Goal: Task Accomplishment & Management: Complete application form

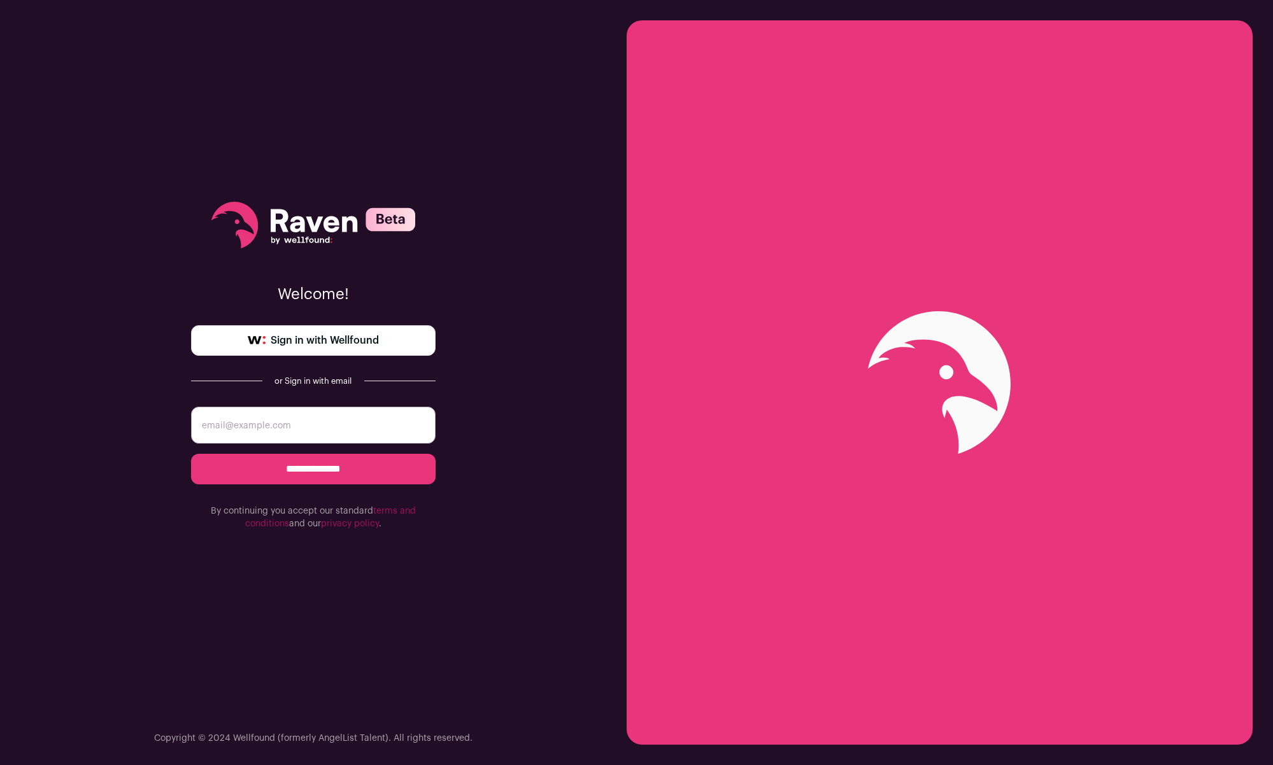
click at [308, 423] on input "email" at bounding box center [313, 425] width 245 height 37
click at [329, 341] on span "Sign in with Wellfound" at bounding box center [325, 340] width 108 height 15
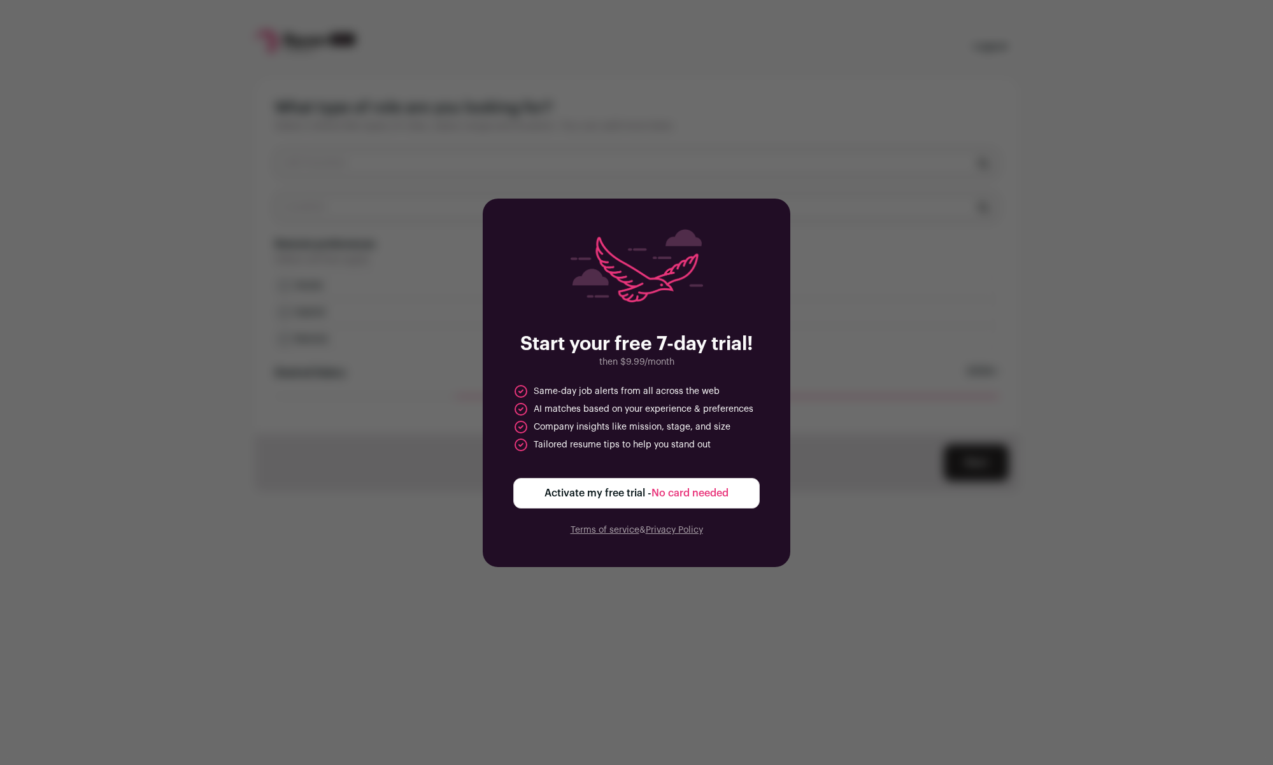
click at [584, 495] on span "Activate my free trial - No card needed" at bounding box center [636, 493] width 184 height 15
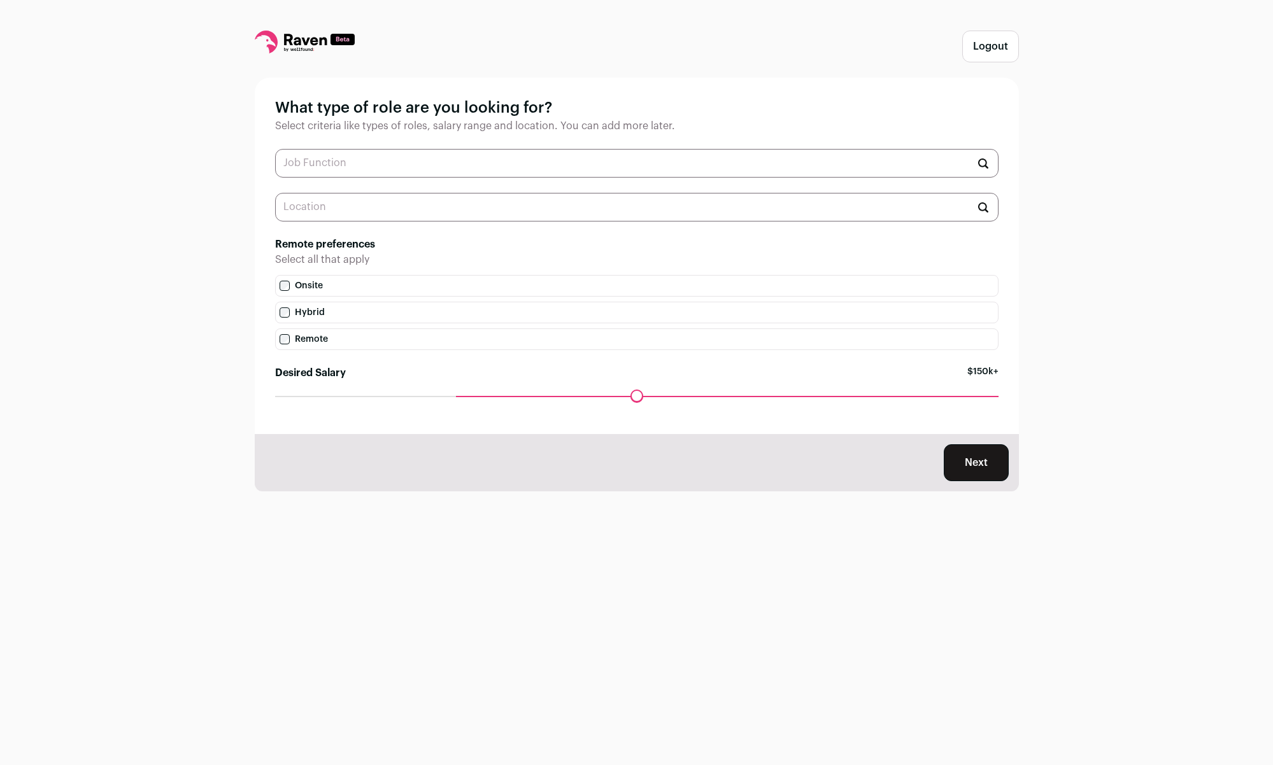
click at [452, 157] on input "text" at bounding box center [636, 163] width 723 height 29
type input "s"
type input "p"
click at [395, 203] on li "Software Architect" at bounding box center [637, 195] width 722 height 34
type input "Software Architect"
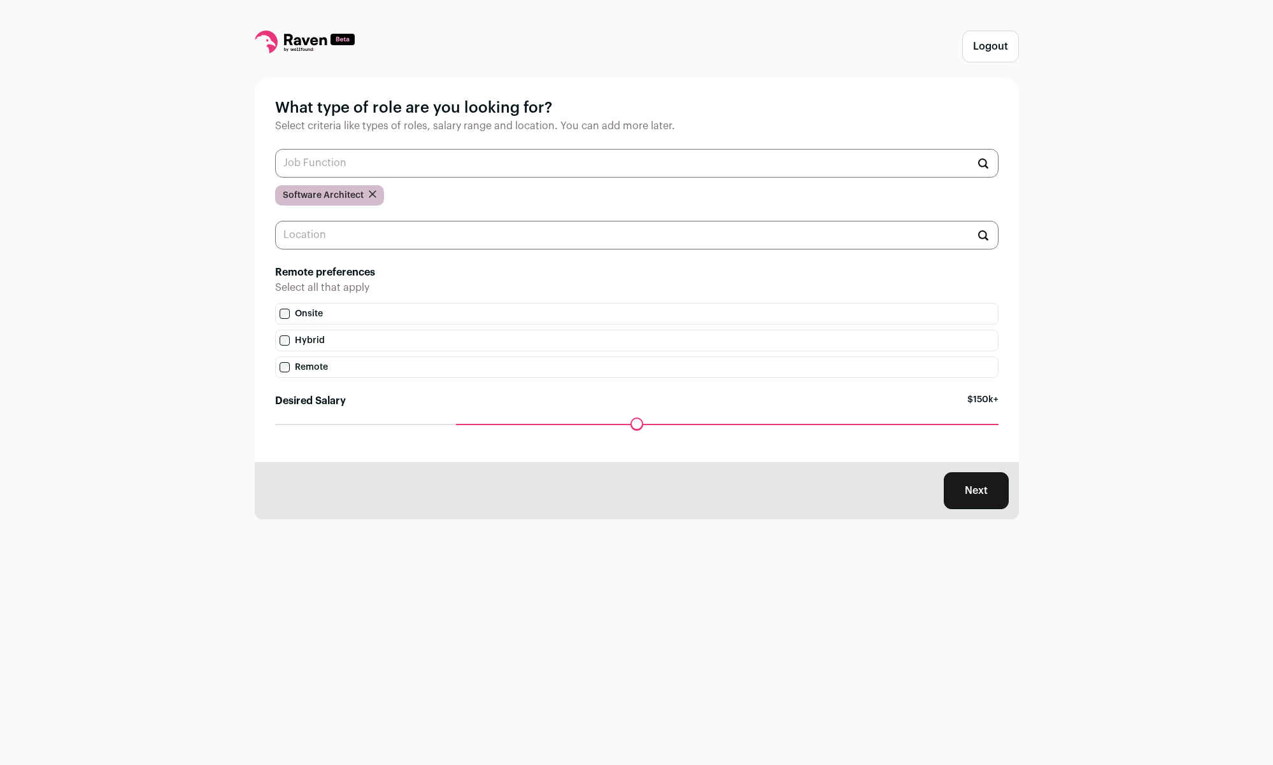
click at [391, 212] on div "What type of role are you looking for? Select criteria like types of roles, sal…" at bounding box center [637, 270] width 764 height 385
click at [388, 229] on input "text" at bounding box center [636, 235] width 723 height 29
drag, startPoint x: 458, startPoint y: 425, endPoint x: 634, endPoint y: 408, distance: 177.3
click at [634, 424] on input "Desired Salary" at bounding box center [636, 424] width 723 height 0
click at [986, 495] on button "Next" at bounding box center [976, 491] width 65 height 37
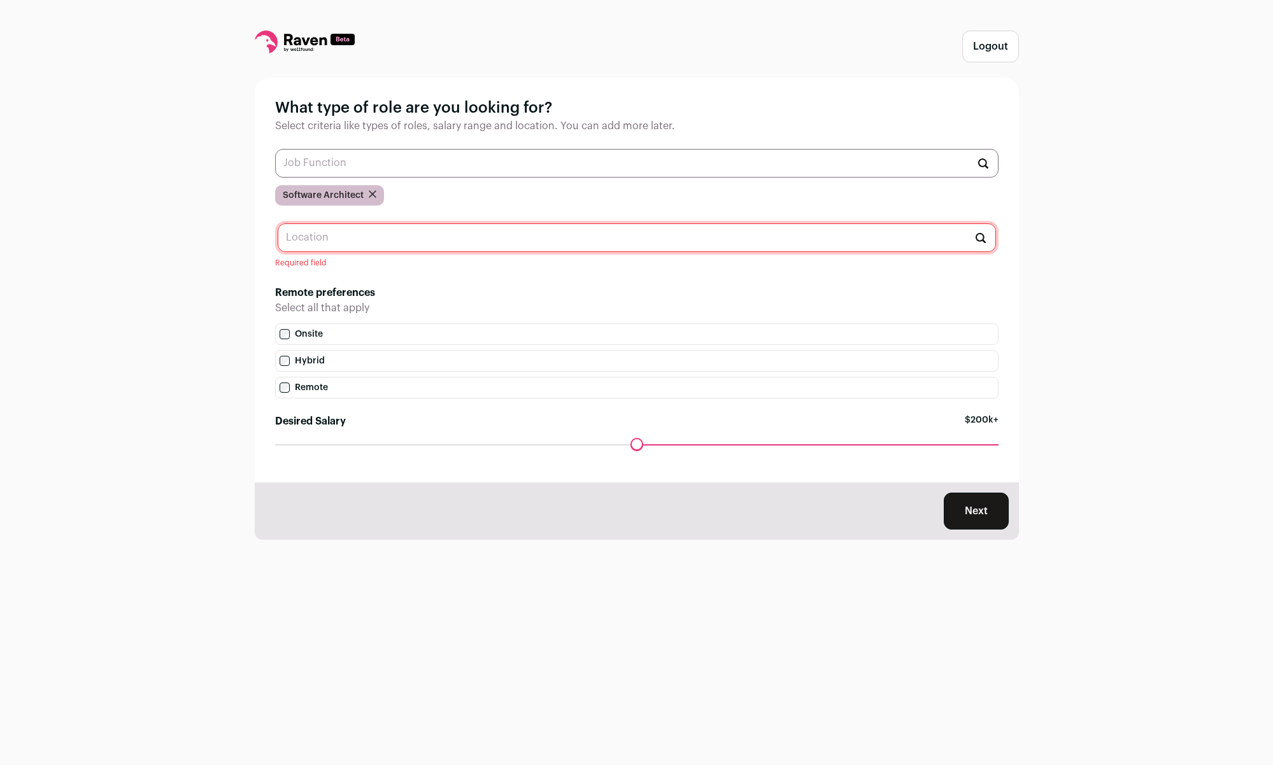
click at [686, 245] on input "text" at bounding box center [637, 238] width 718 height 29
click at [579, 271] on li "South Carolina 🇺🇸" at bounding box center [636, 270] width 717 height 34
type input "South Carolina 🇺🇸"
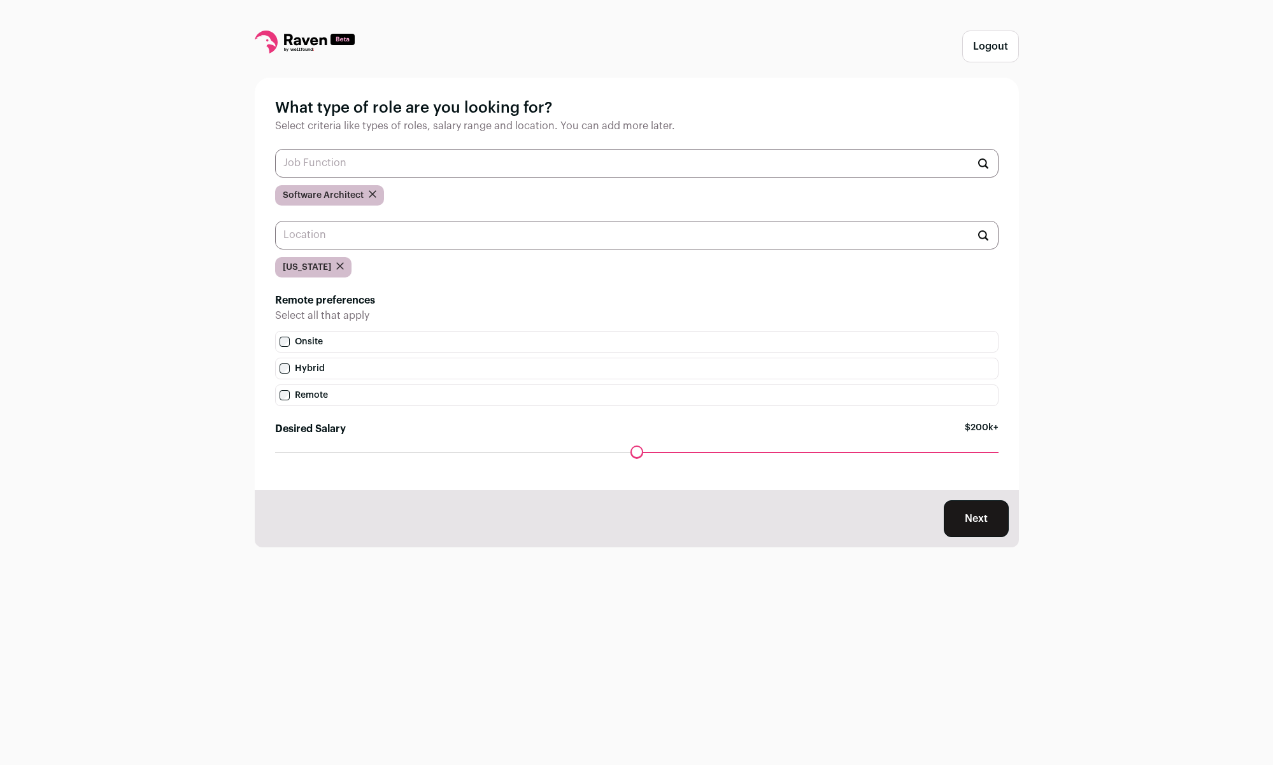
click at [983, 527] on button "Next" at bounding box center [976, 519] width 65 height 37
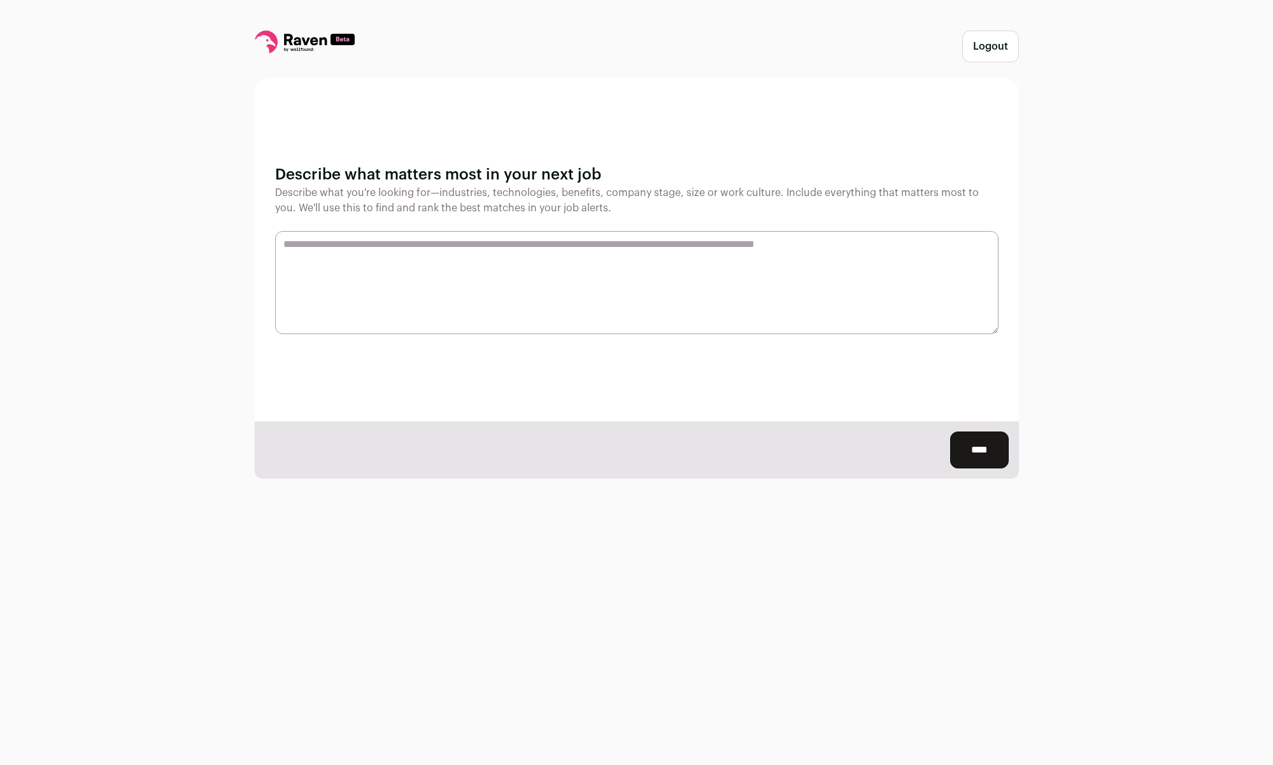
click at [976, 445] on input "****" at bounding box center [979, 450] width 59 height 37
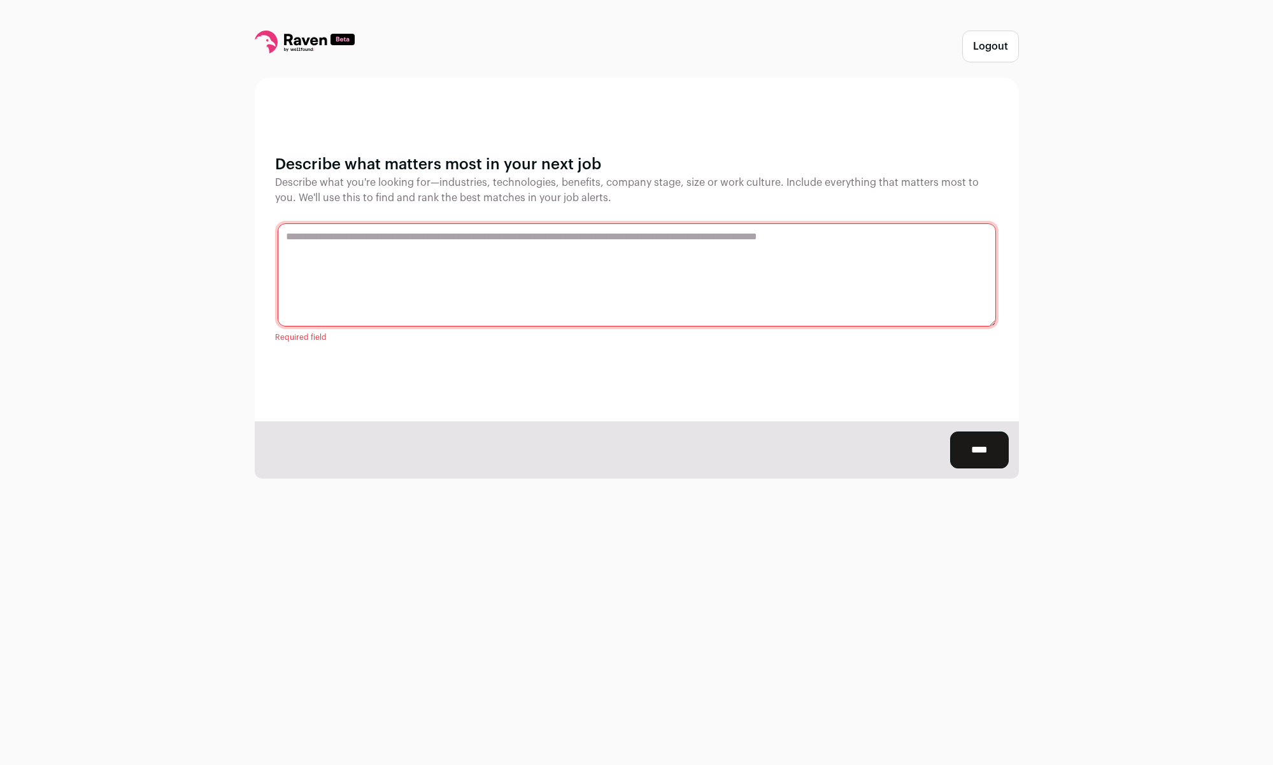
click at [869, 229] on textarea at bounding box center [637, 275] width 718 height 103
type textarea "**********"
click at [983, 434] on input "****" at bounding box center [979, 450] width 59 height 37
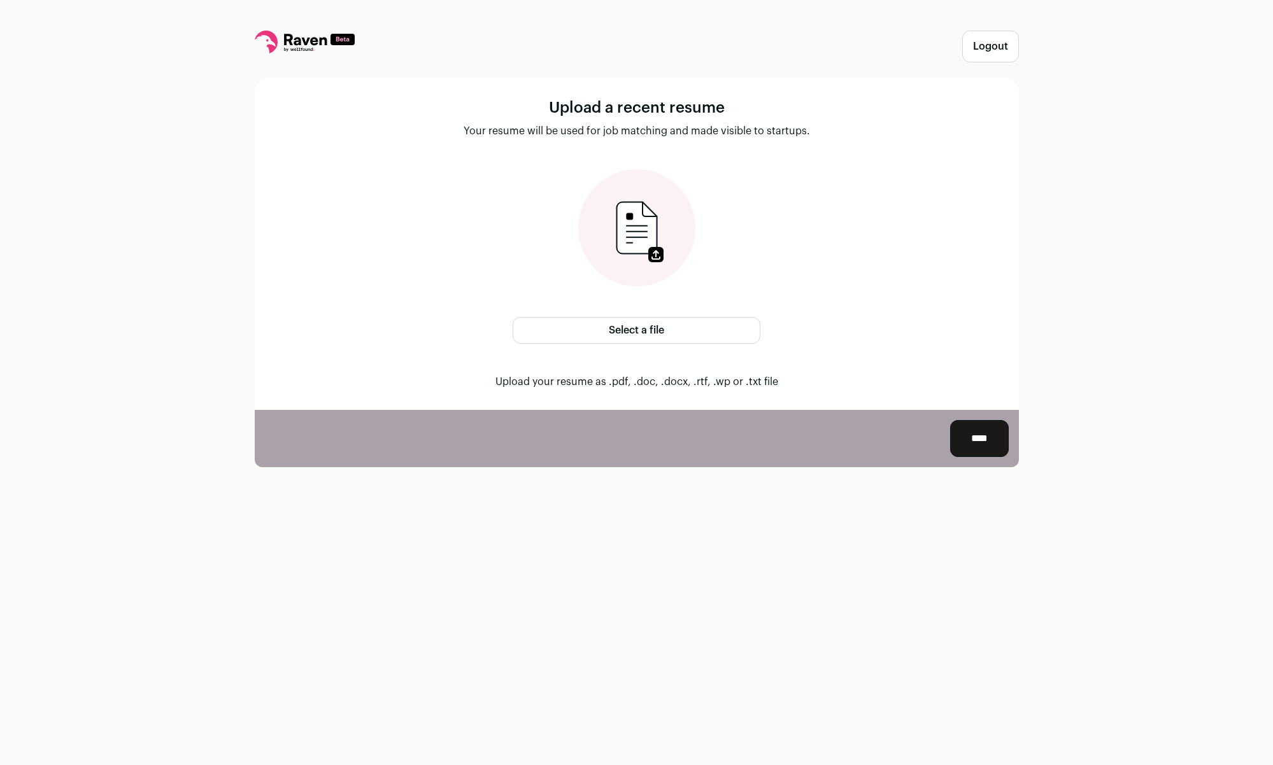
click at [294, 42] on icon at bounding box center [305, 39] width 43 height 11
click at [655, 332] on label "Select a file" at bounding box center [637, 330] width 248 height 27
click at [0, 0] on input "Select a file" at bounding box center [0, 0] width 0 height 0
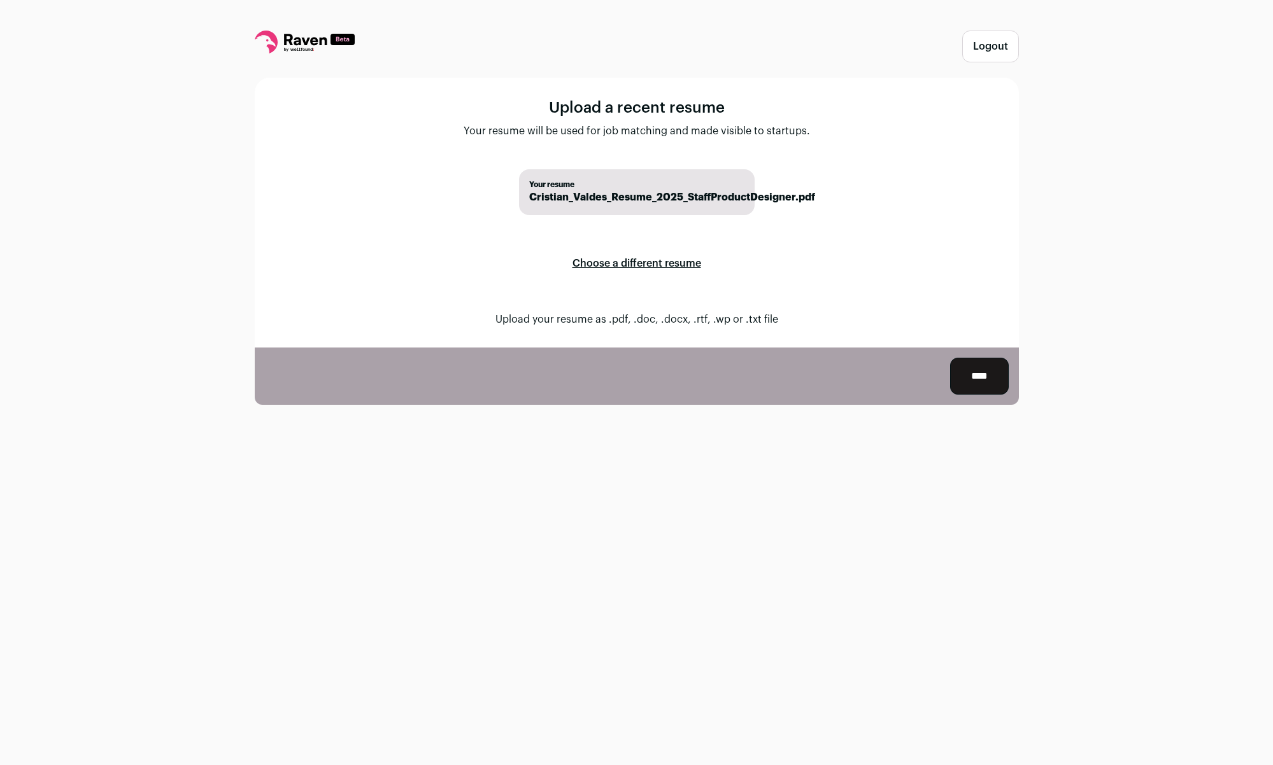
click at [958, 378] on input "****" at bounding box center [979, 376] width 59 height 37
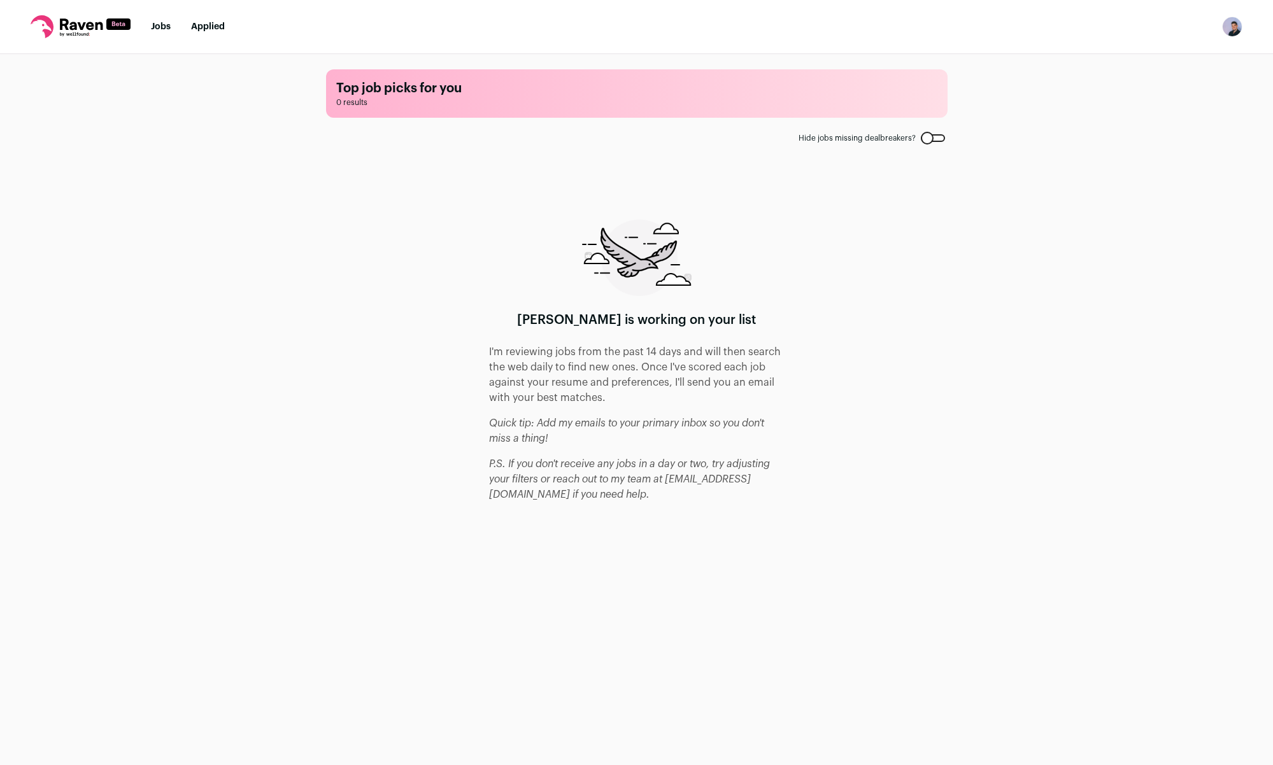
click at [365, 113] on header "Top job picks for you 0 results" at bounding box center [637, 93] width 622 height 48
click at [211, 34] on nav "Jobs Applied Settings Notifications Preferences Resume FAQs Logout" at bounding box center [636, 27] width 1273 height 54
click at [211, 29] on link "Applied" at bounding box center [208, 26] width 34 height 9
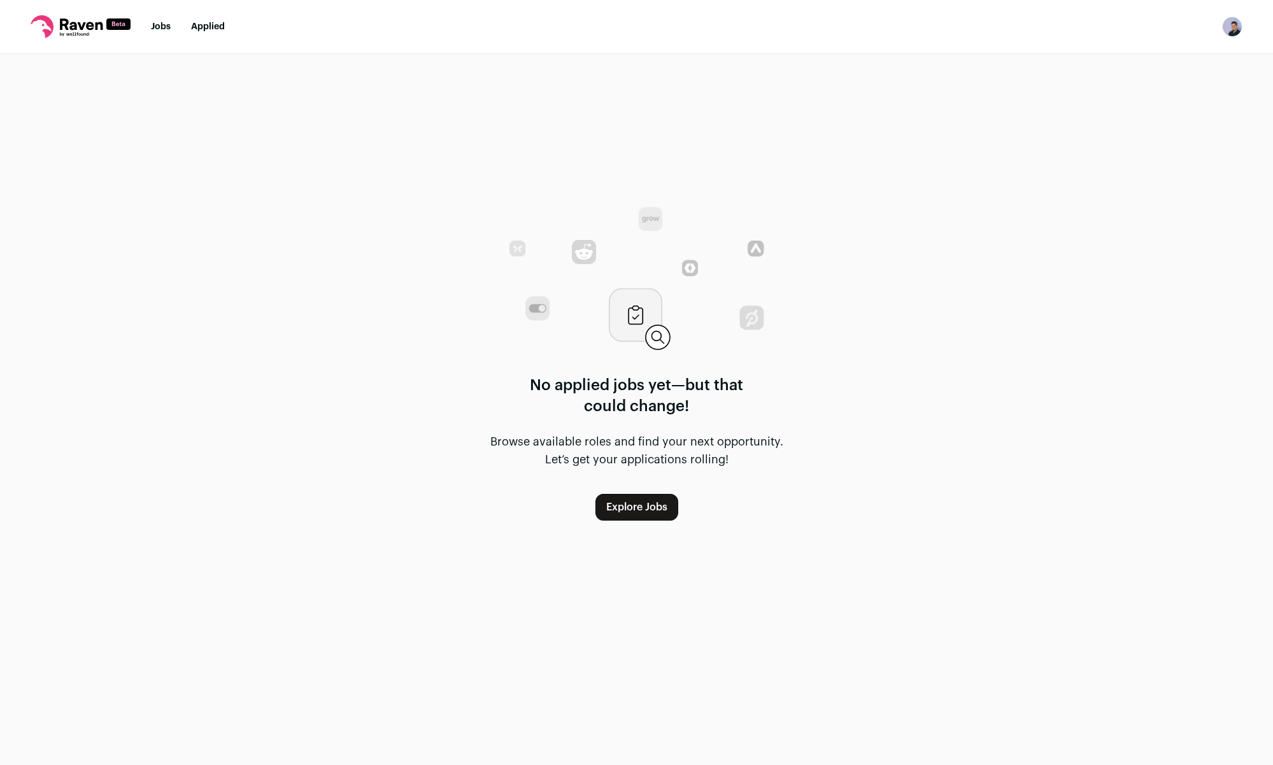
click at [163, 22] on link "Jobs" at bounding box center [161, 26] width 20 height 9
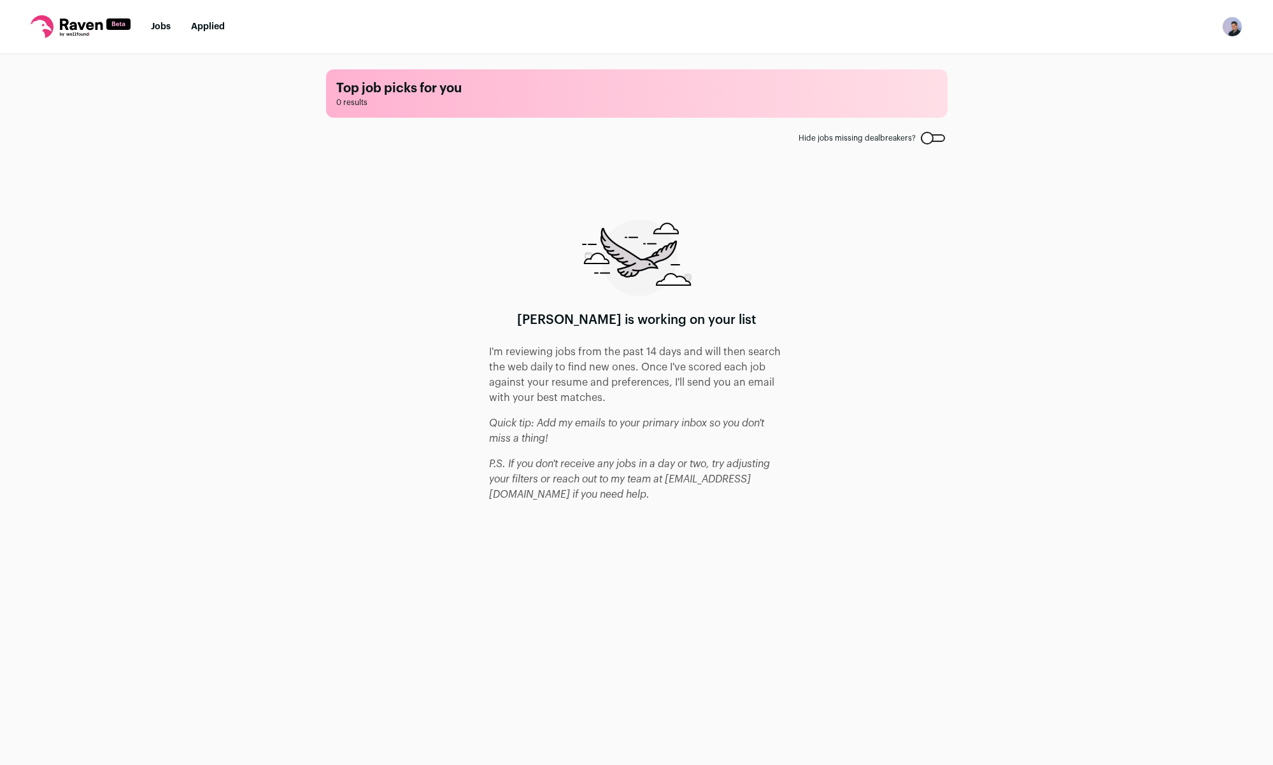
click at [212, 22] on link "Applied" at bounding box center [208, 26] width 34 height 9
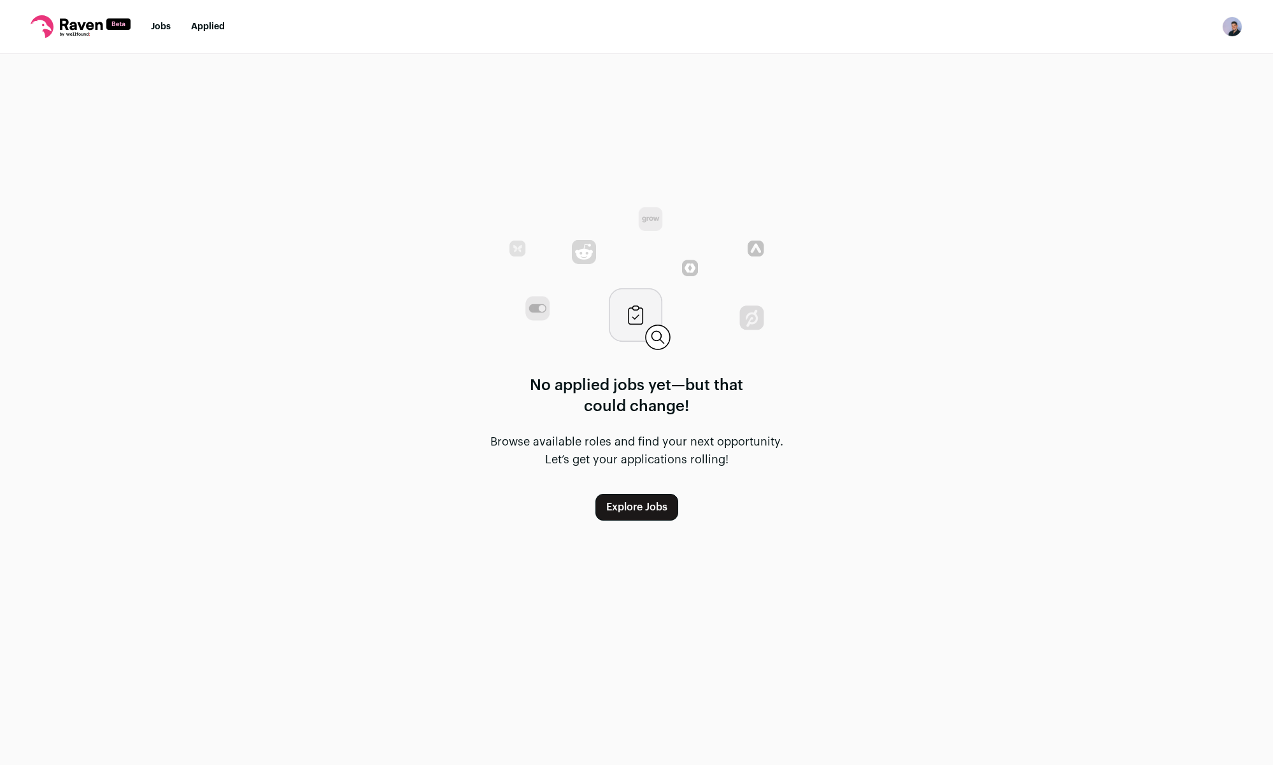
click at [173, 23] on ul "Jobs Applied" at bounding box center [188, 26] width 74 height 13
click at [156, 29] on link "Jobs" at bounding box center [161, 26] width 20 height 9
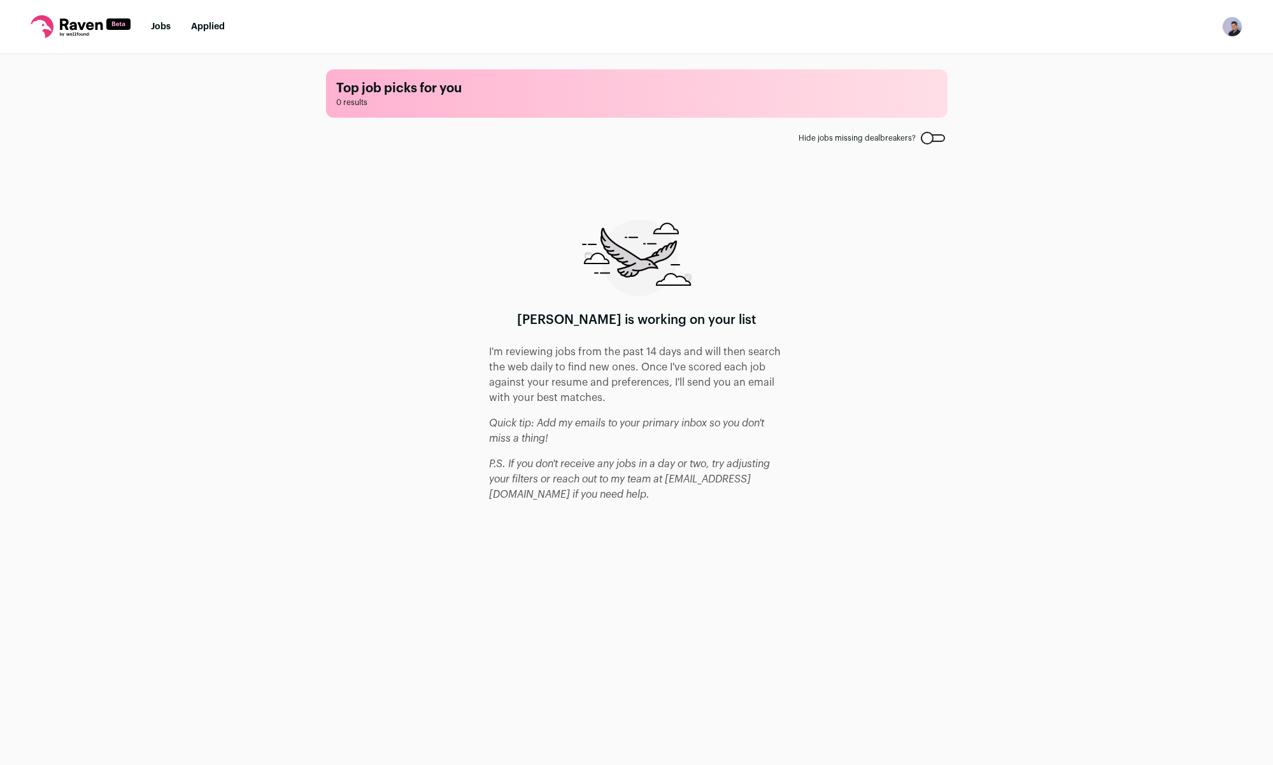
click at [94, 27] on icon at bounding box center [81, 26] width 100 height 23
click at [79, 22] on icon at bounding box center [81, 26] width 100 height 23
click at [36, 32] on icon at bounding box center [81, 26] width 100 height 23
click at [39, 32] on icon at bounding box center [81, 26] width 100 height 23
click at [1226, 31] on img "Open dropdown" at bounding box center [1232, 27] width 20 height 20
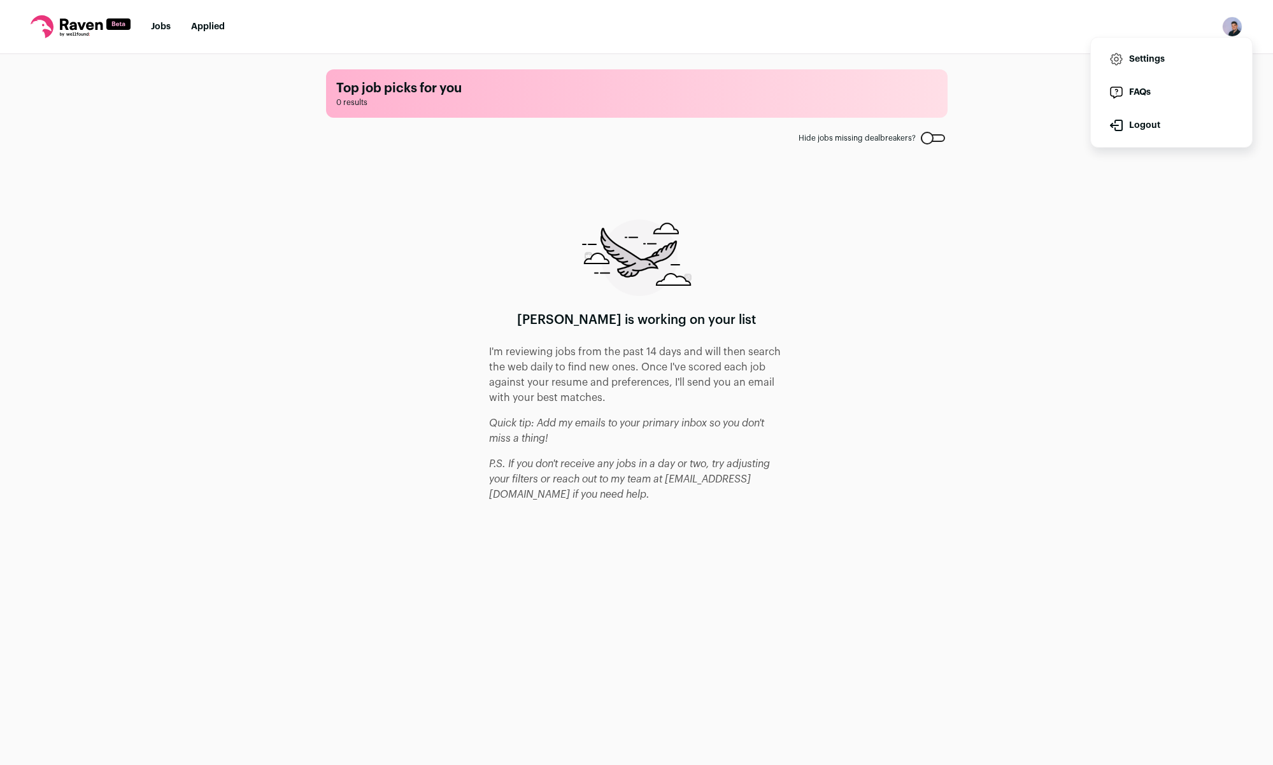
click at [1156, 56] on link "Settings" at bounding box center [1171, 59] width 141 height 31
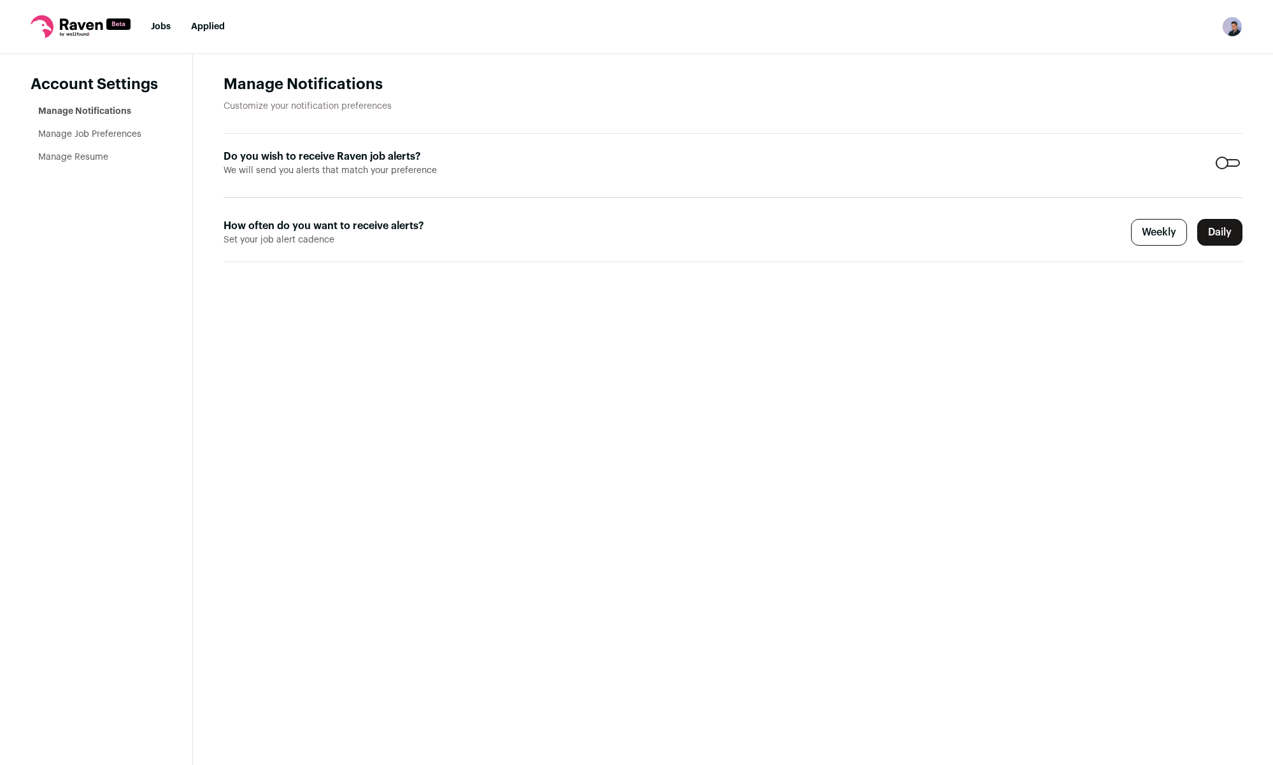
click at [126, 131] on link "Manage Job Preferences" at bounding box center [89, 134] width 103 height 9
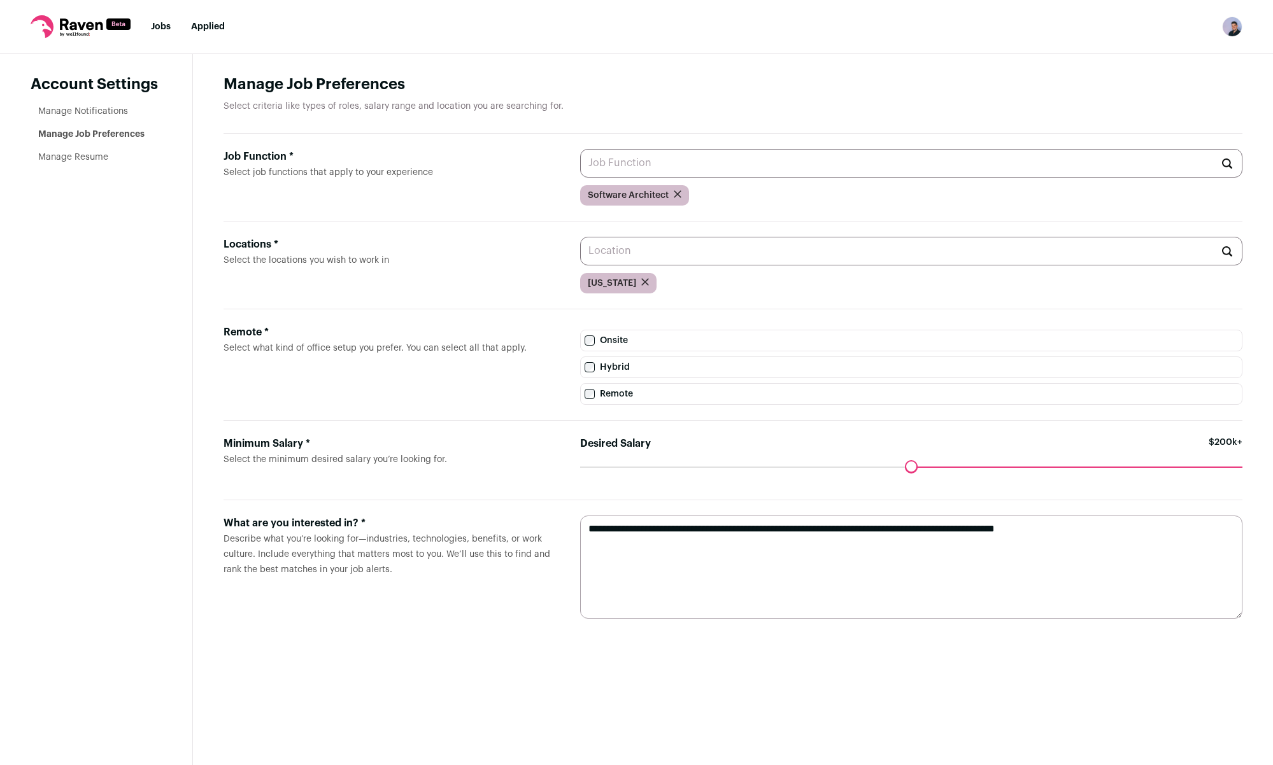
click at [82, 151] on li "Manage Resume" at bounding box center [100, 157] width 124 height 13
click at [81, 156] on link "Manage Resume" at bounding box center [73, 157] width 70 height 9
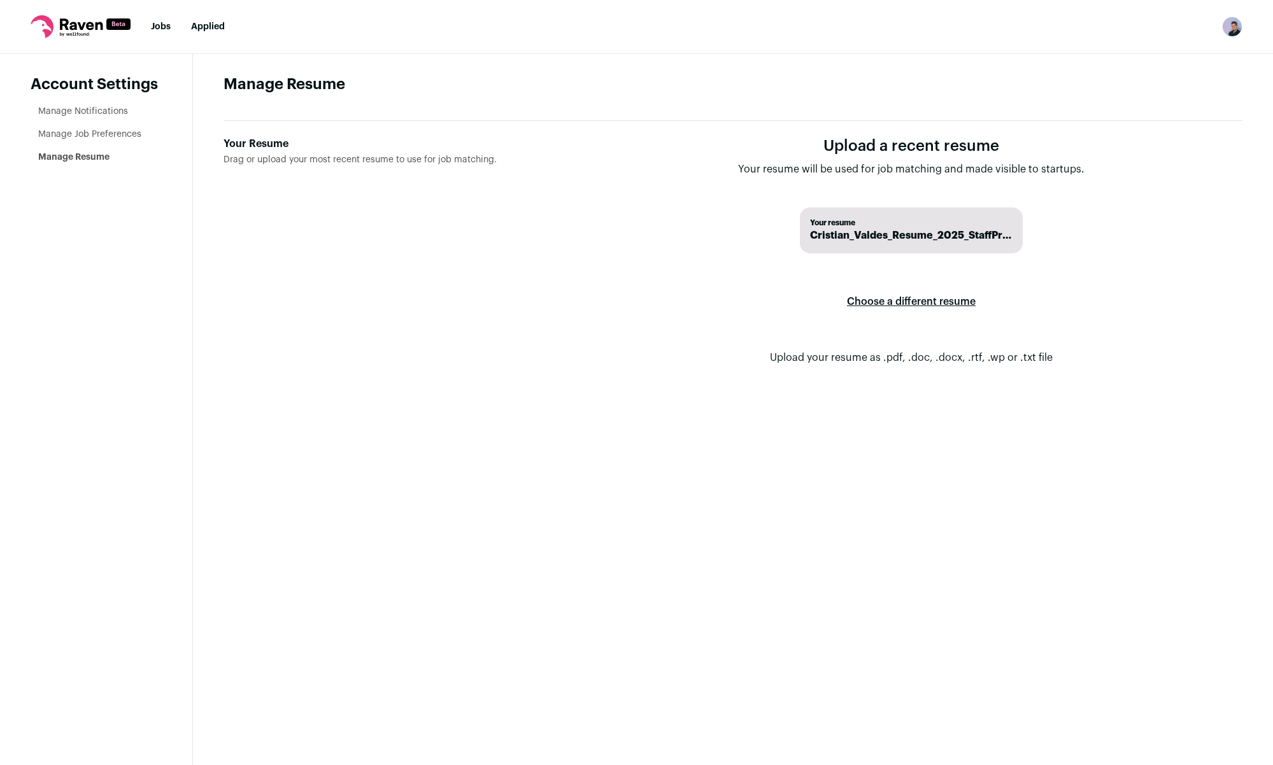
click at [160, 22] on link "Jobs" at bounding box center [161, 26] width 20 height 9
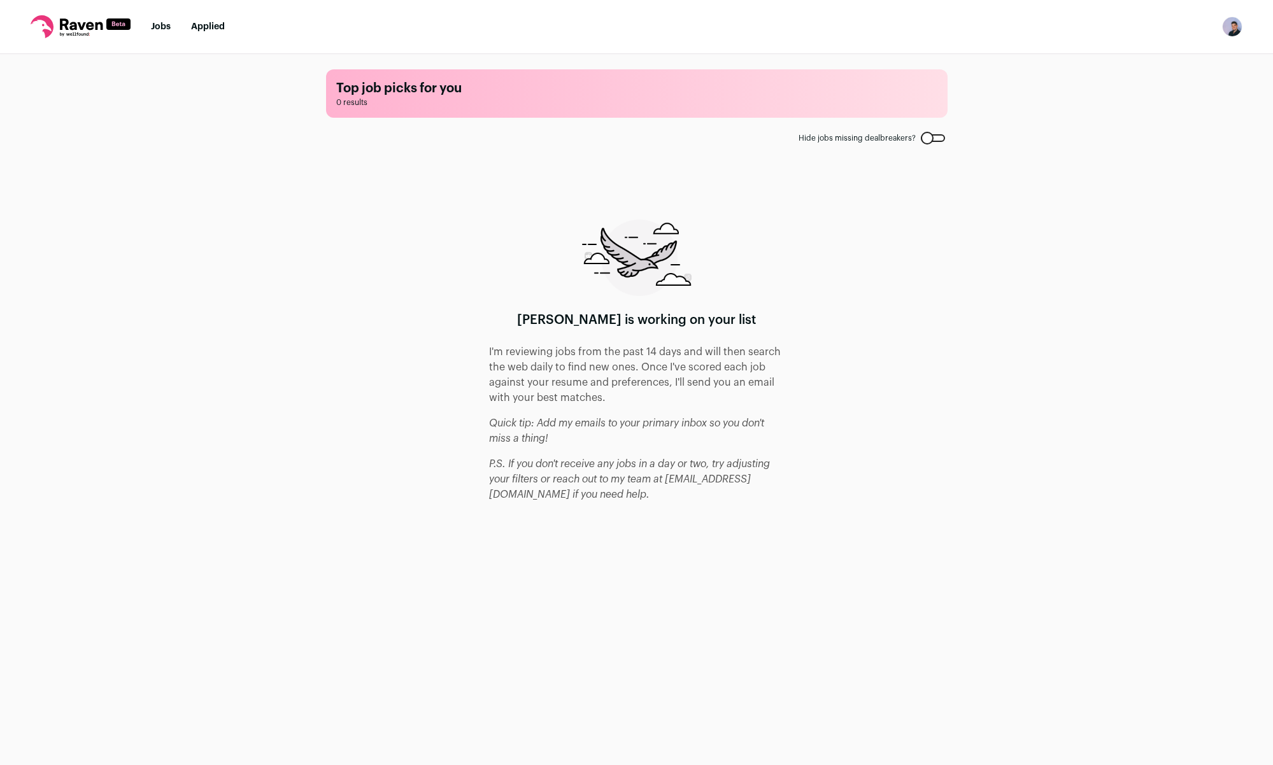
click at [87, 20] on icon at bounding box center [81, 26] width 100 height 23
click at [89, 25] on icon at bounding box center [81, 23] width 43 height 11
click at [248, 33] on nav "Jobs Applied Settings Notifications Preferences Resume FAQs Logout" at bounding box center [636, 27] width 1273 height 54
click at [1226, 28] on img "Open dropdown" at bounding box center [1232, 27] width 20 height 20
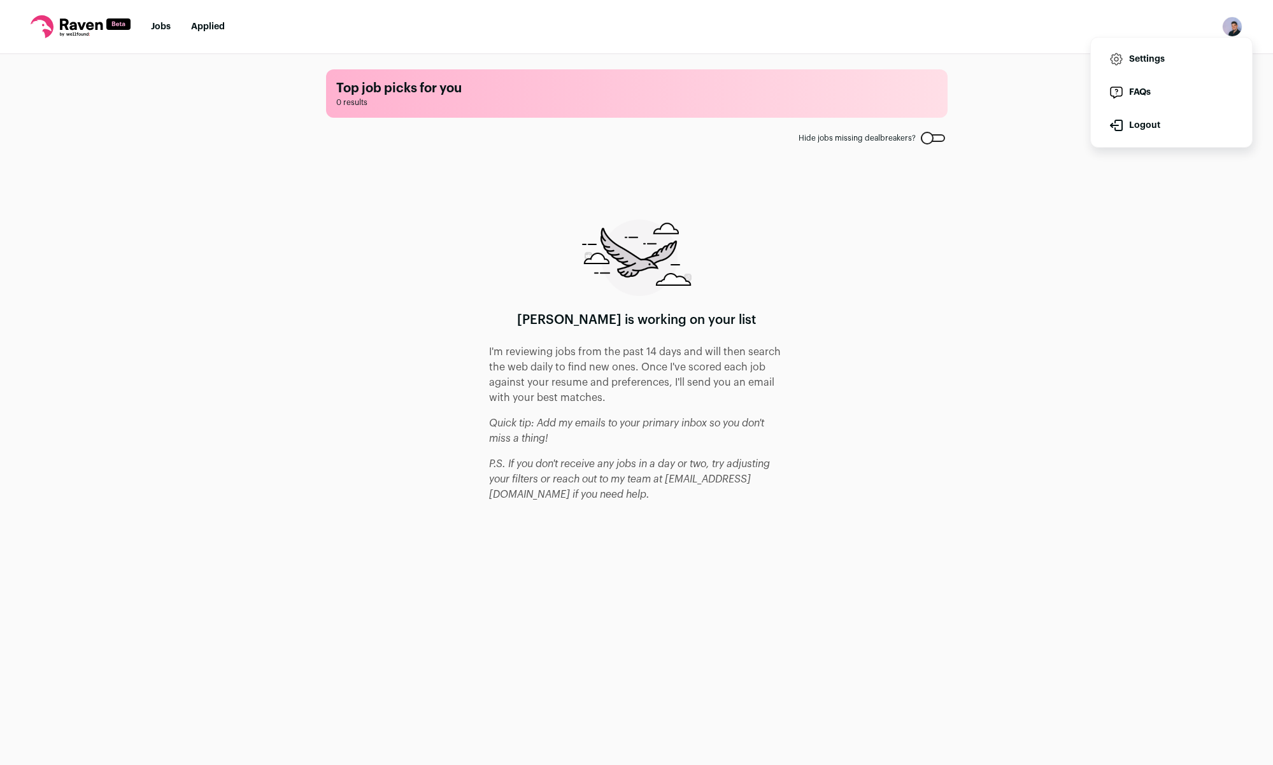
click at [1148, 129] on button "Logout" at bounding box center [1171, 125] width 141 height 31
